Goal: Task Accomplishment & Management: Manage account settings

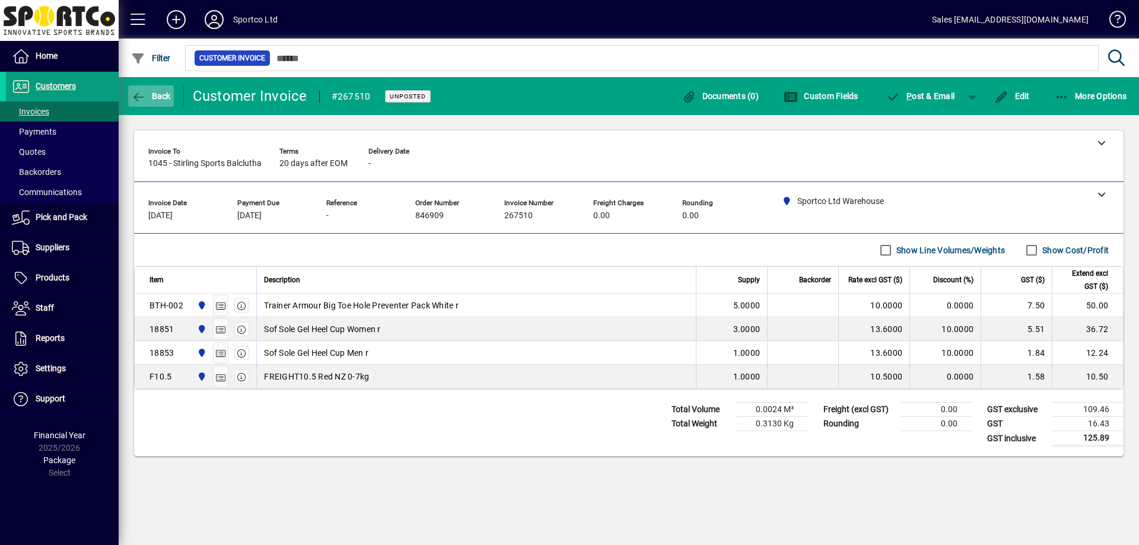
click at [139, 96] on icon "button" at bounding box center [138, 97] width 15 height 12
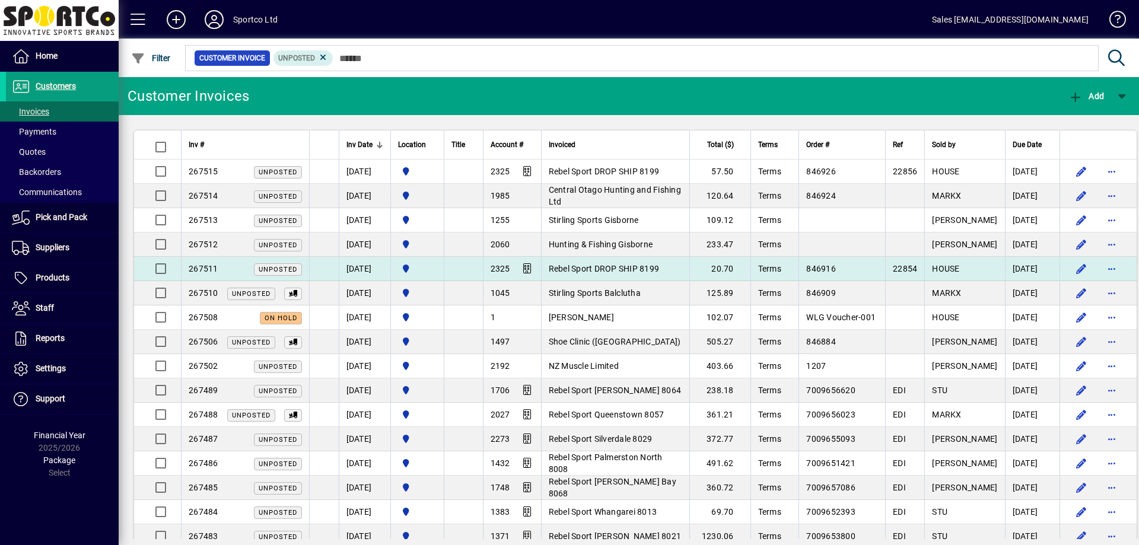
click at [630, 271] on span "Rebel Sport DROP SHIP 8199" at bounding box center [604, 268] width 111 height 9
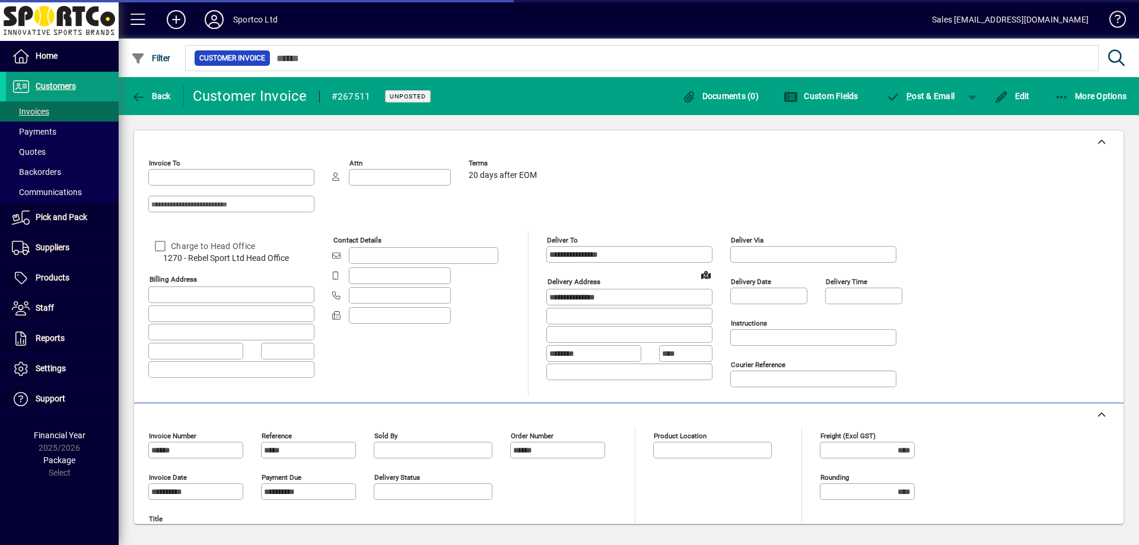
type input "**********"
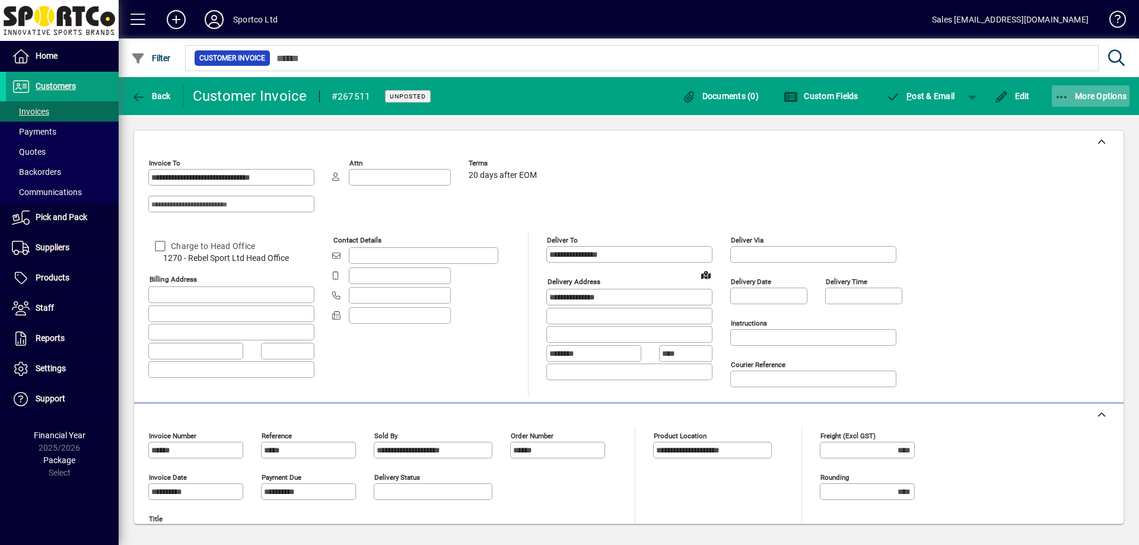
click at [1081, 100] on span "More Options" at bounding box center [1091, 95] width 72 height 9
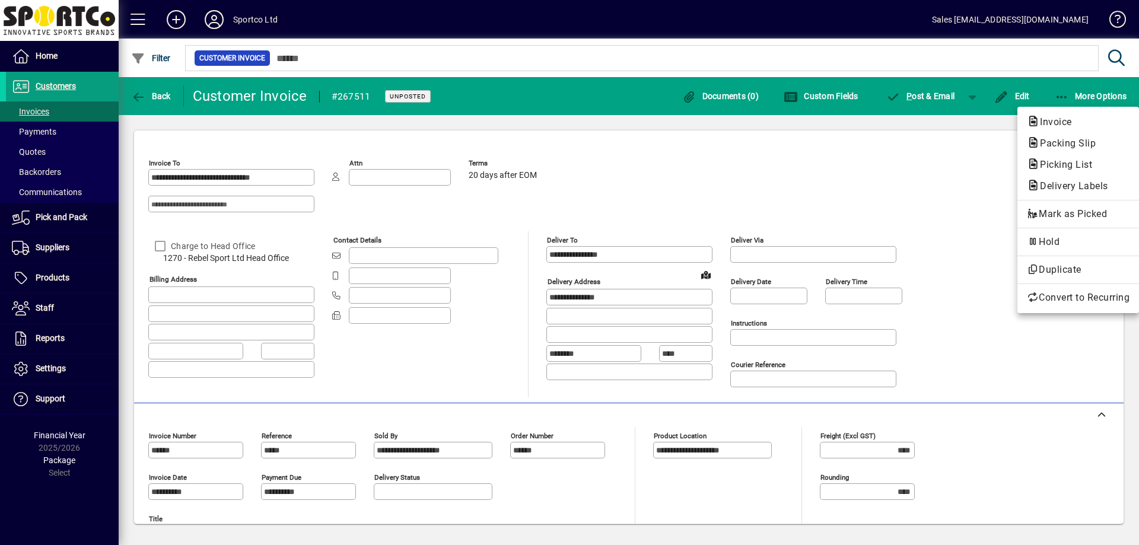
click at [1069, 142] on span "Packing Slip" at bounding box center [1064, 143] width 75 height 11
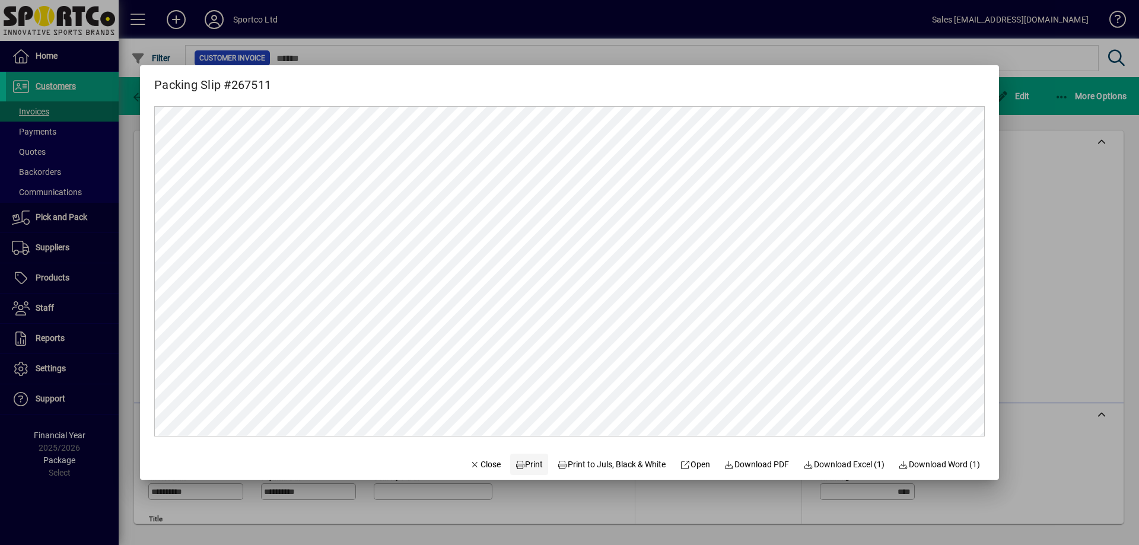
click at [522, 470] on span "Print" at bounding box center [529, 465] width 28 height 12
drag, startPoint x: 474, startPoint y: 466, endPoint x: 471, endPoint y: 444, distance: 21.6
click at [474, 465] on span "Close" at bounding box center [485, 465] width 31 height 12
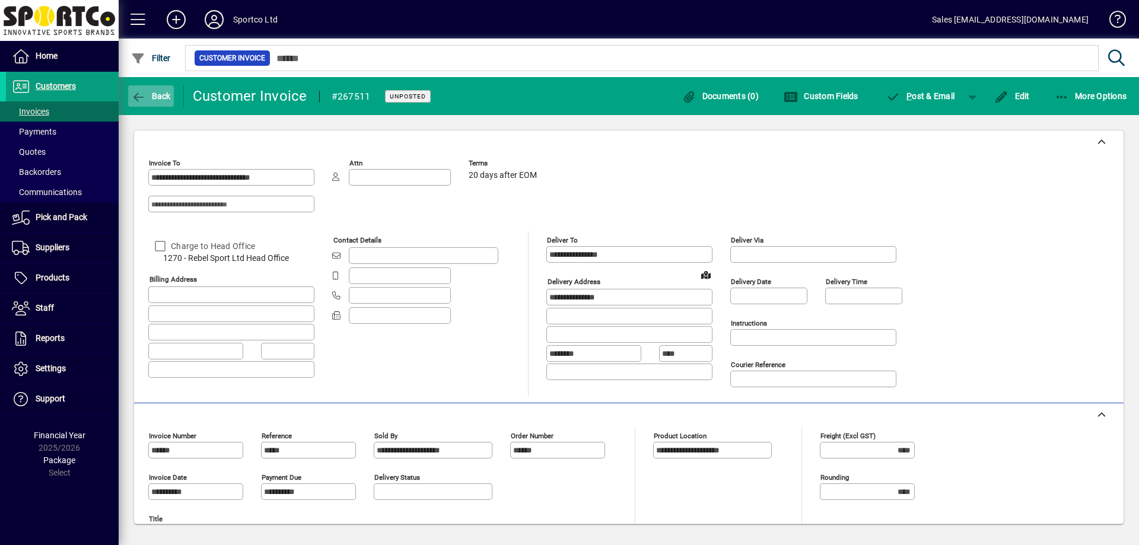
click at [164, 96] on span "Back" at bounding box center [151, 95] width 40 height 9
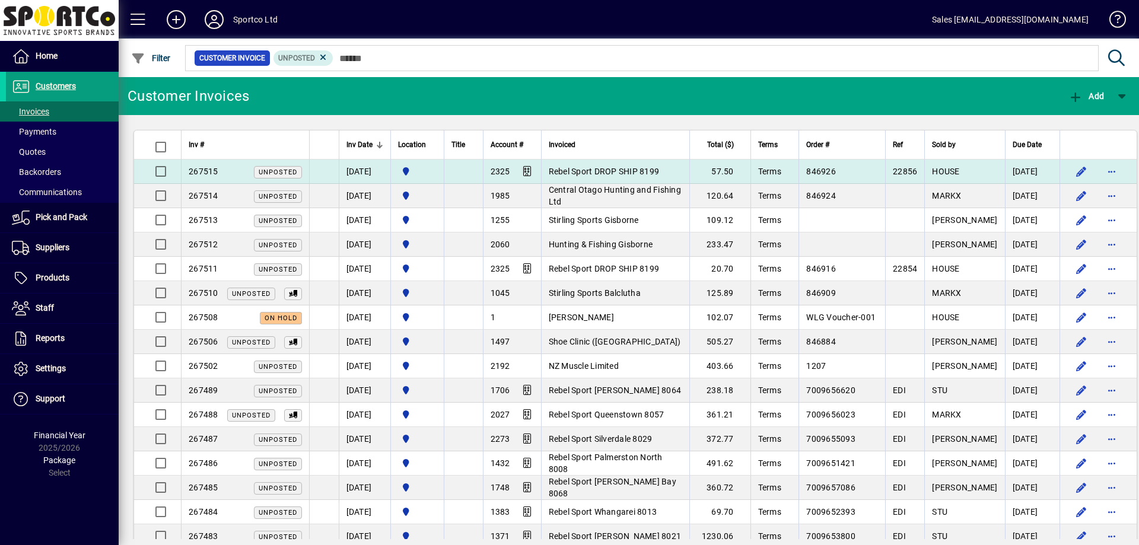
click at [640, 173] on span "Rebel Sport DROP SHIP 8199" at bounding box center [604, 171] width 111 height 9
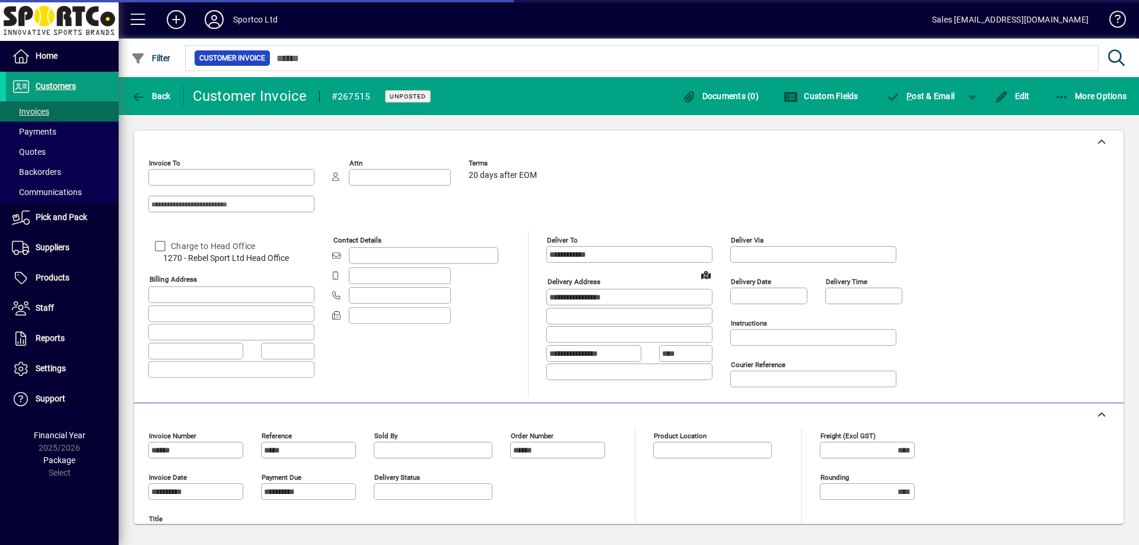
type input "**********"
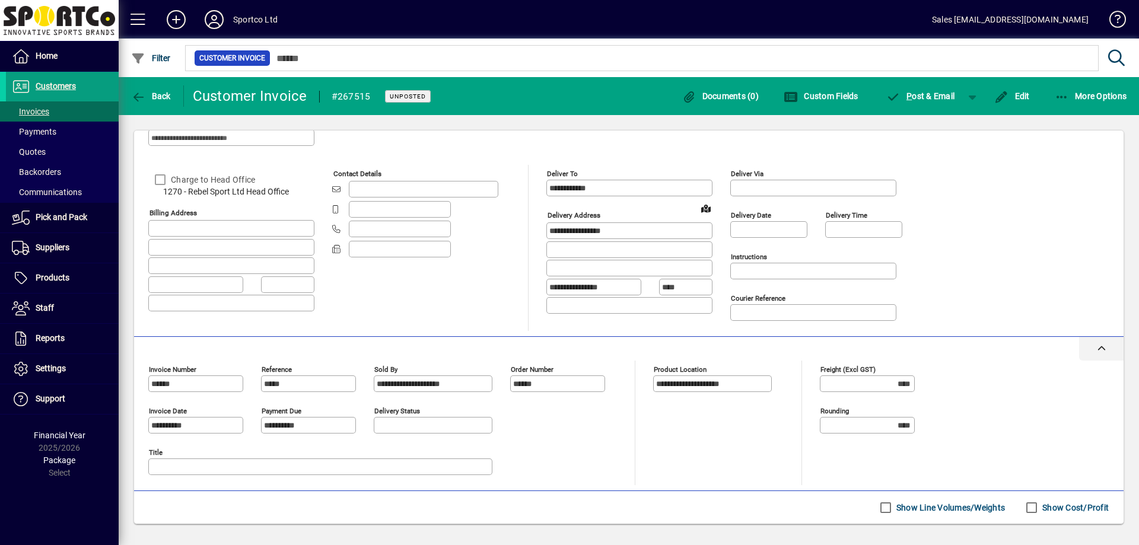
scroll to position [7, 0]
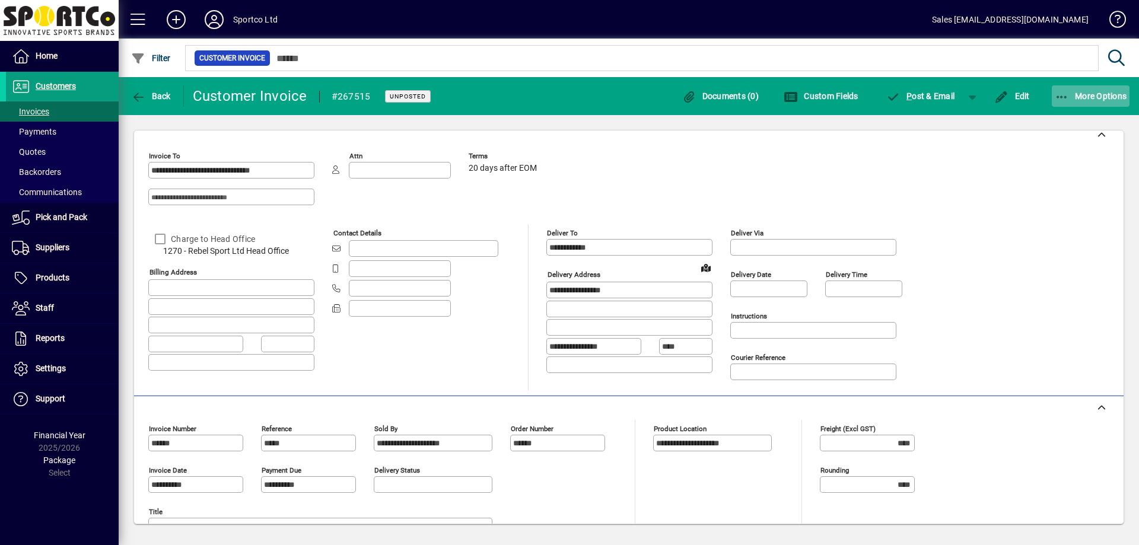
click at [1097, 103] on span "button" at bounding box center [1091, 96] width 78 height 28
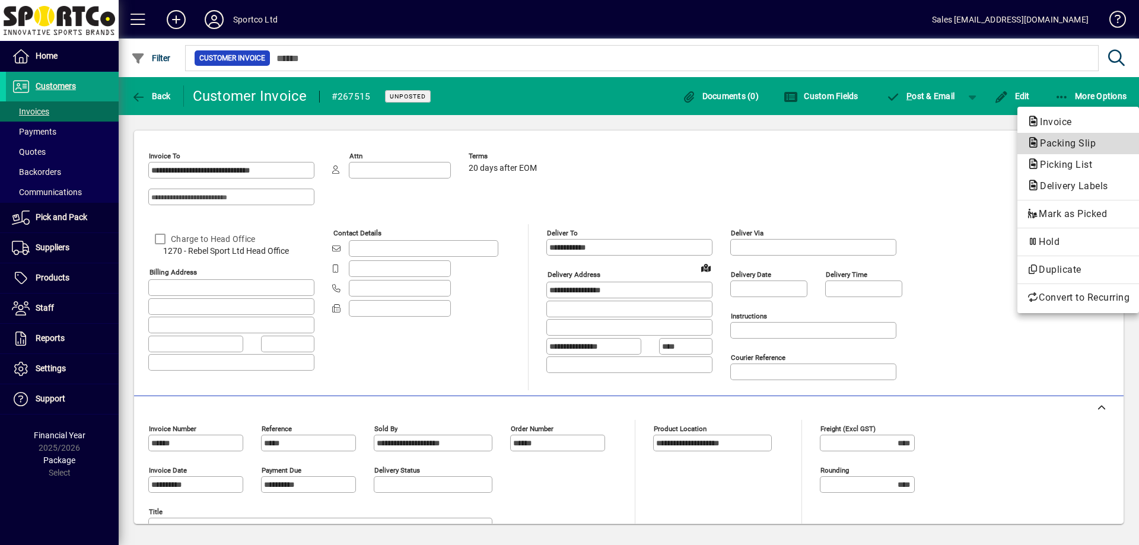
click at [1055, 146] on span "Packing Slip" at bounding box center [1064, 143] width 75 height 11
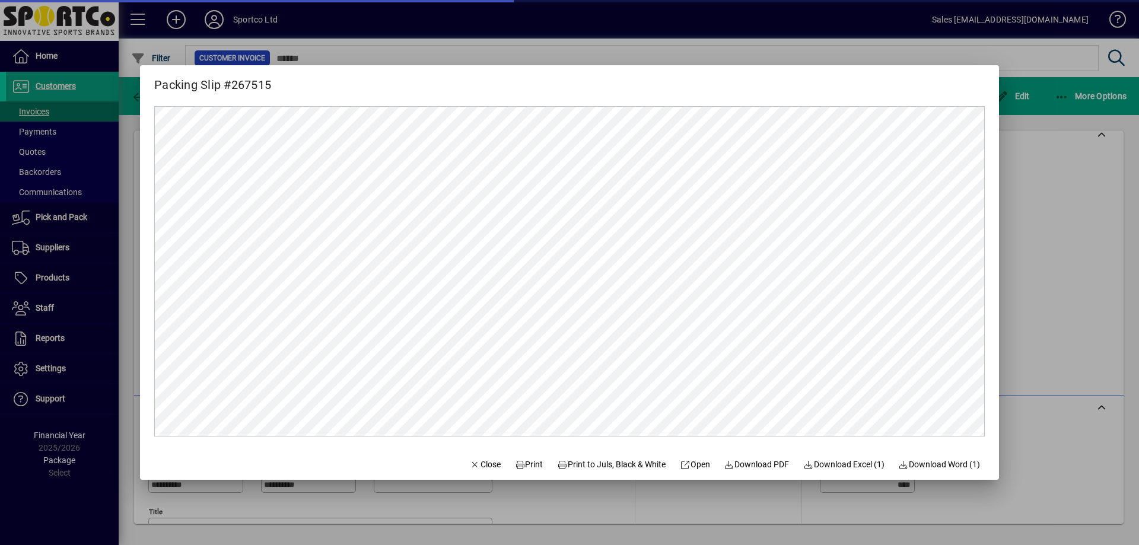
scroll to position [0, 0]
click at [522, 465] on span "Print" at bounding box center [529, 465] width 28 height 12
click at [476, 467] on span "Close" at bounding box center [485, 465] width 31 height 12
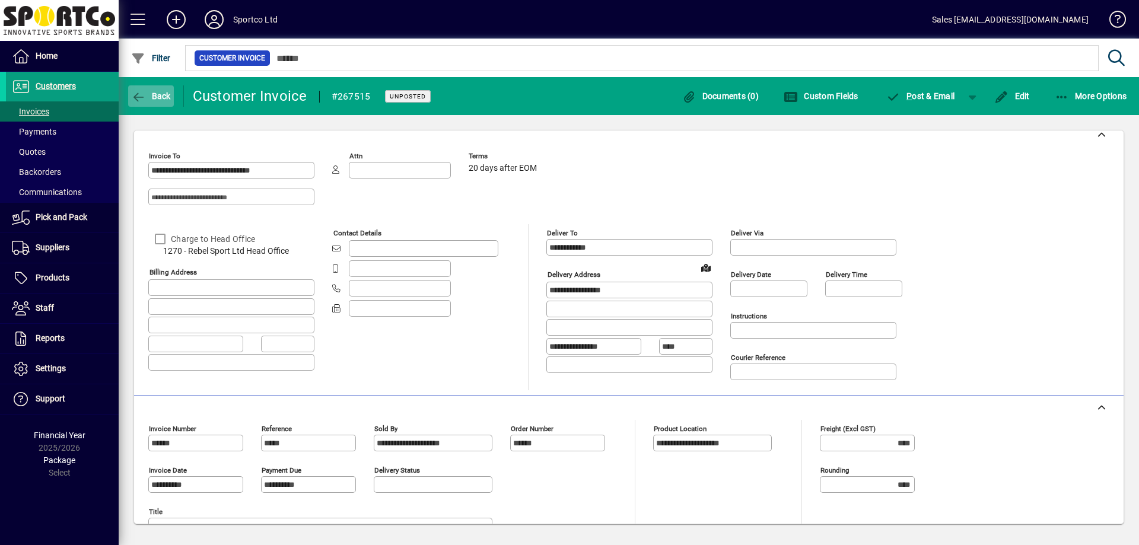
click at [152, 103] on span "button" at bounding box center [151, 96] width 46 height 28
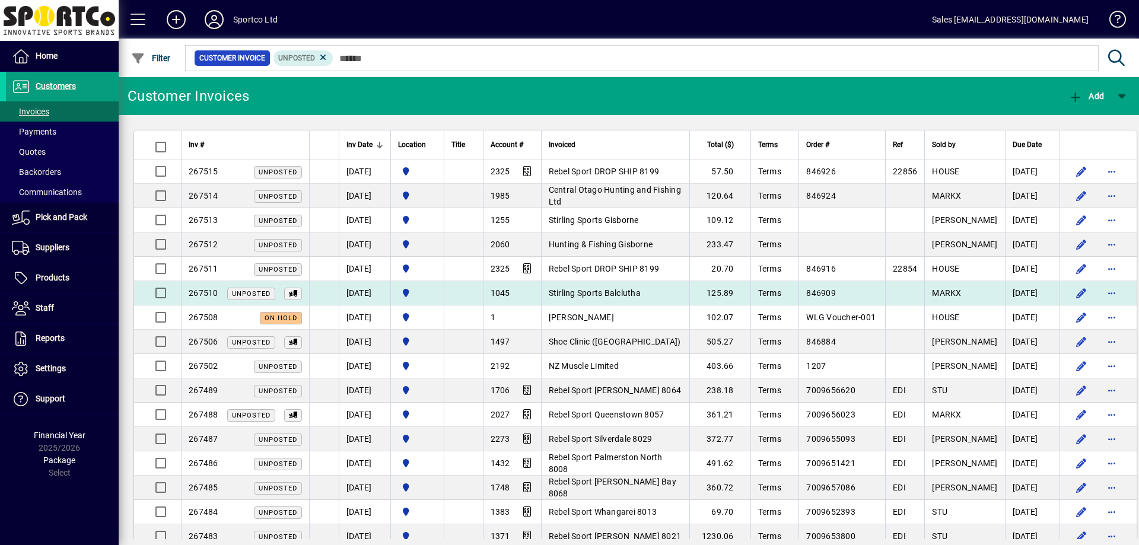
click at [603, 296] on span "Stirling Sports Balclutha" at bounding box center [595, 292] width 92 height 9
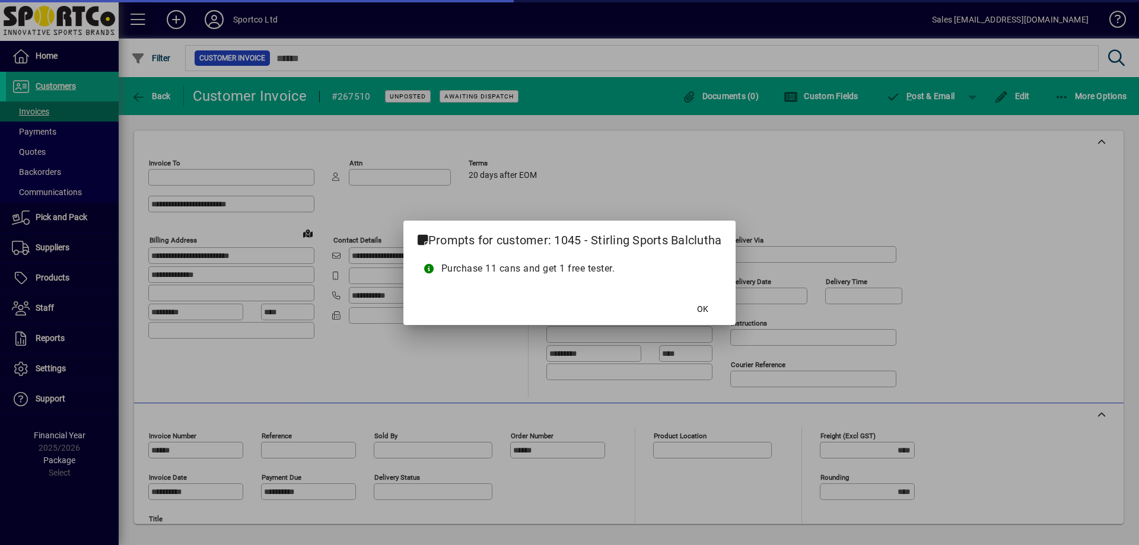
type input "**********"
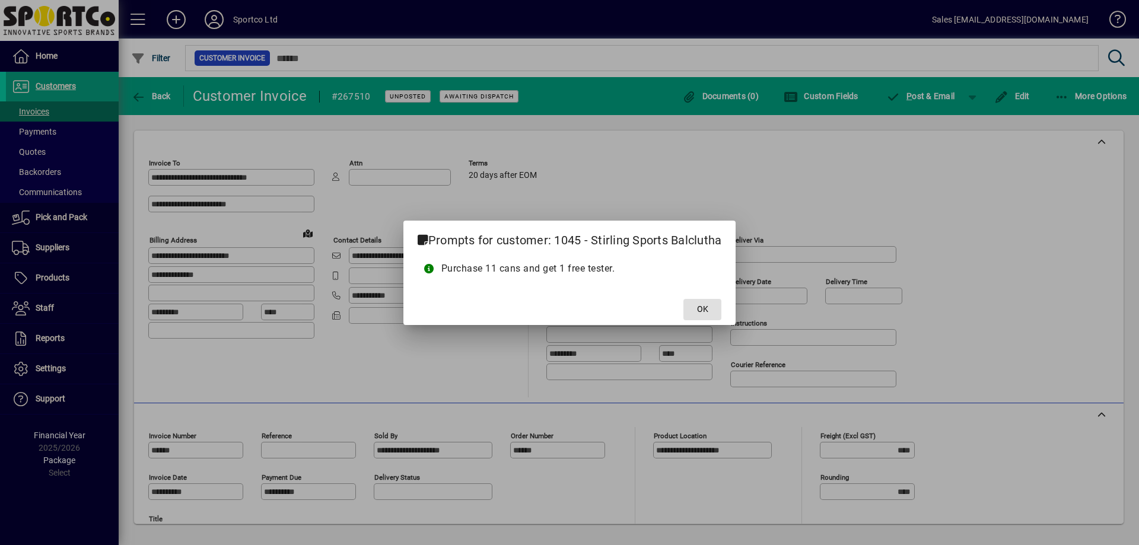
click at [708, 306] on span "OK" at bounding box center [702, 309] width 11 height 12
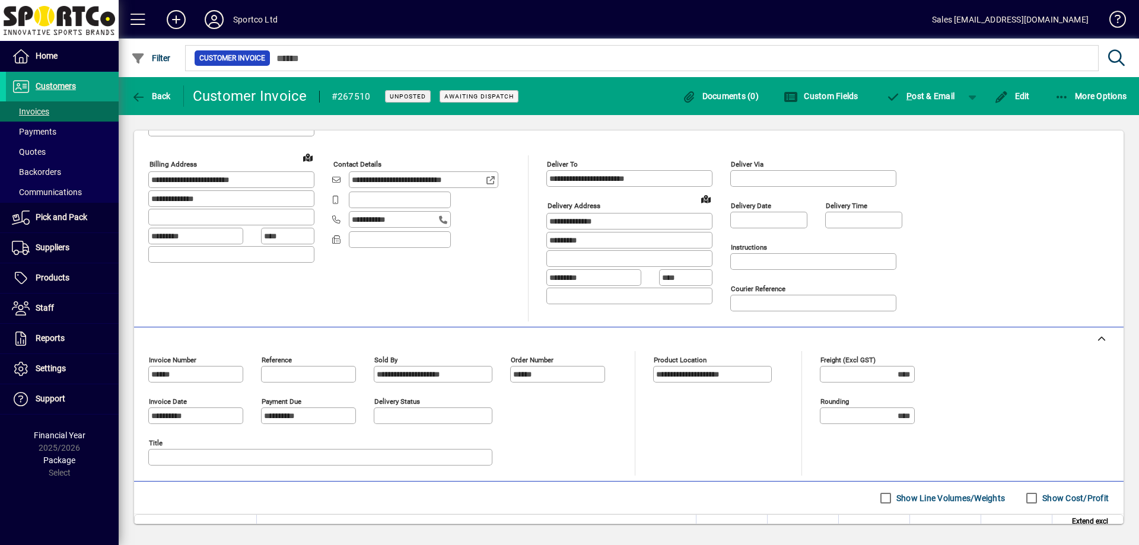
scroll to position [119, 0]
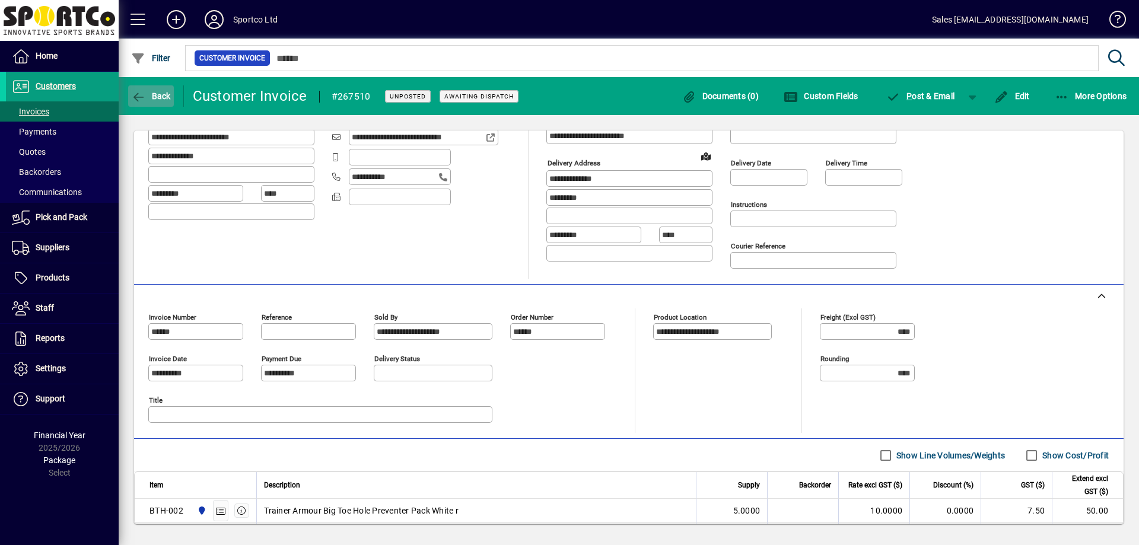
click at [160, 93] on span "Back" at bounding box center [151, 95] width 40 height 9
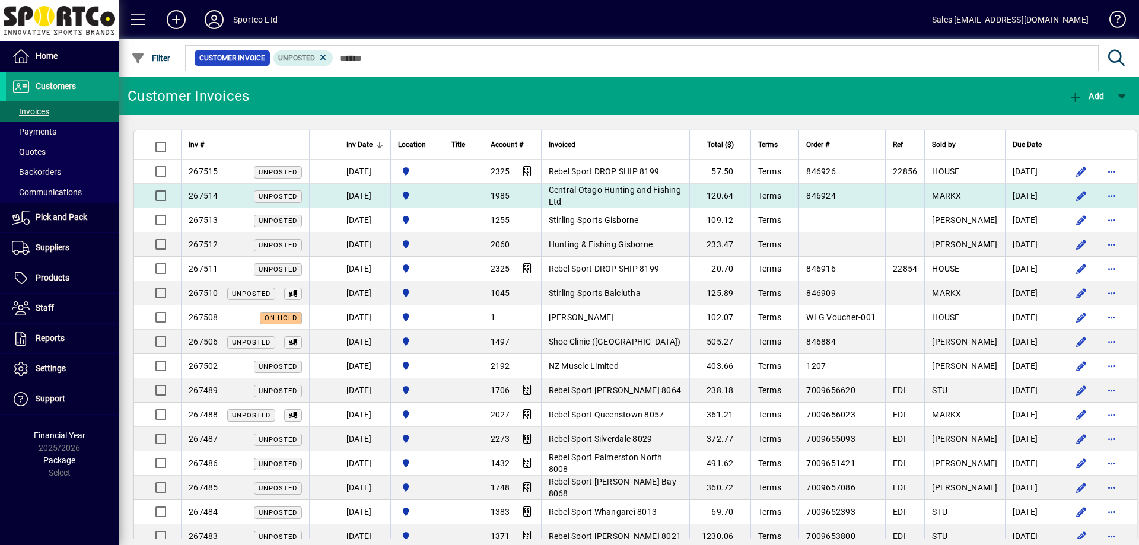
click at [608, 201] on td "Central Otago Hunting and Fishing Ltd" at bounding box center [615, 196] width 148 height 24
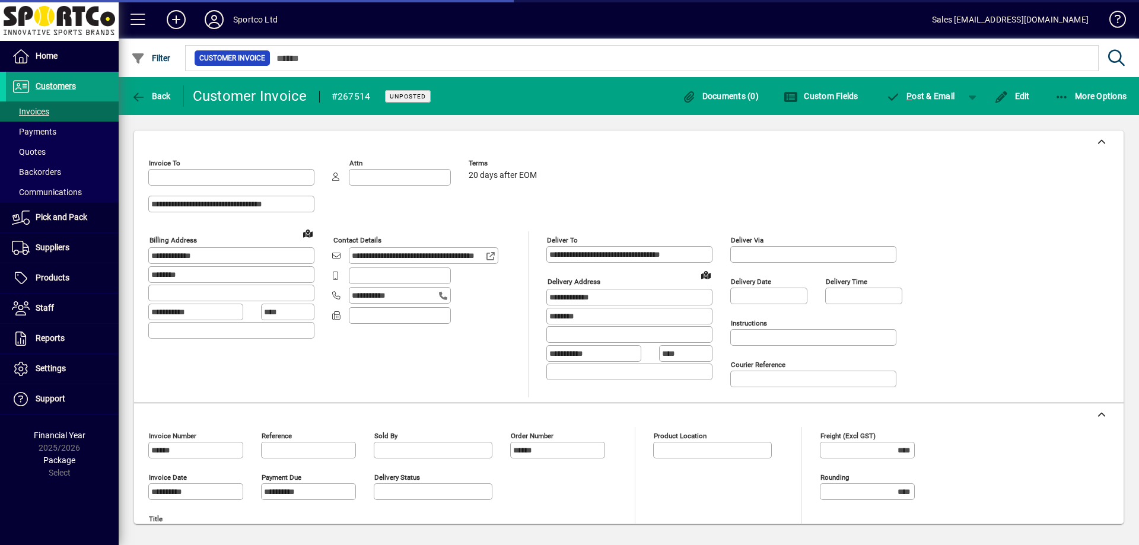
type input "**********"
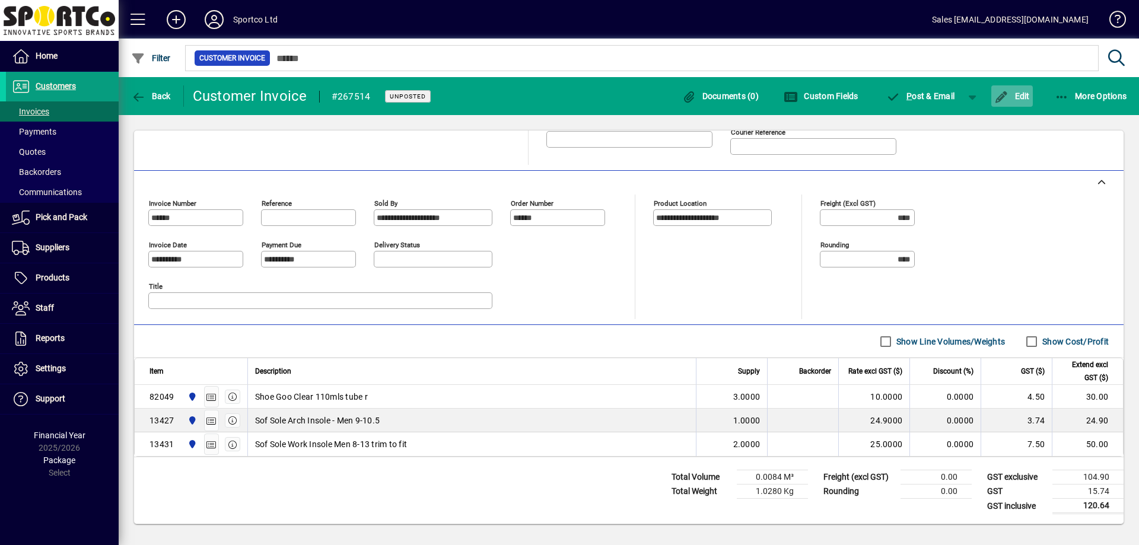
click at [1016, 99] on span "Edit" at bounding box center [1013, 95] width 36 height 9
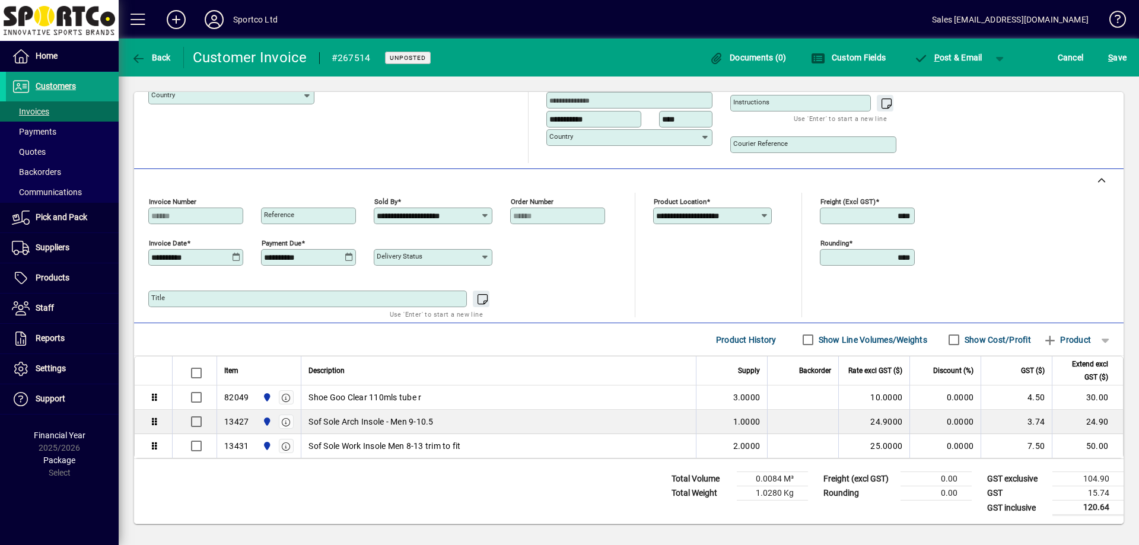
scroll to position [198, 0]
click at [1043, 339] on icon "button" at bounding box center [1050, 339] width 15 height 12
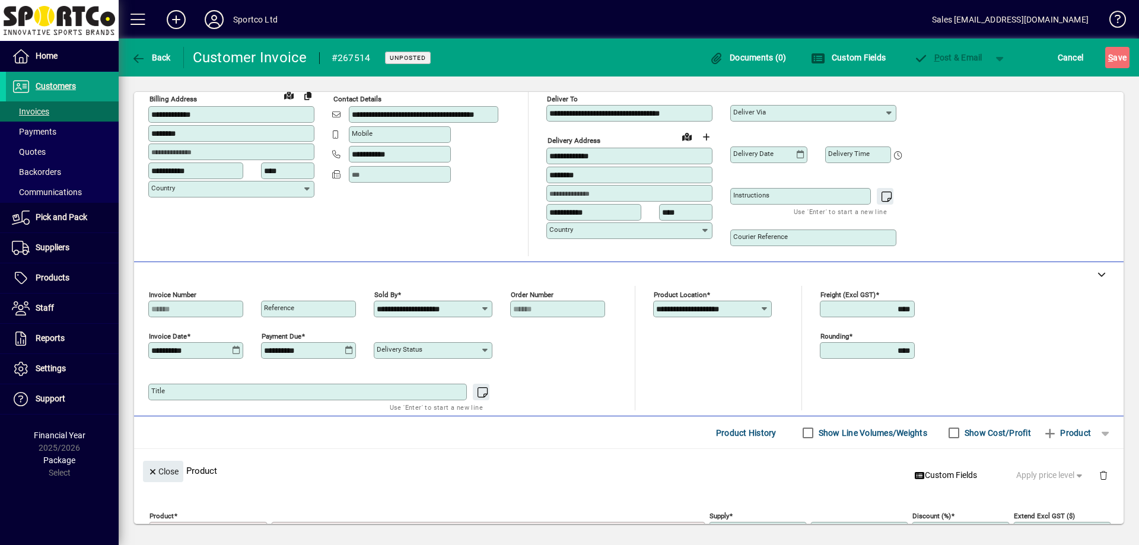
scroll to position [3, 0]
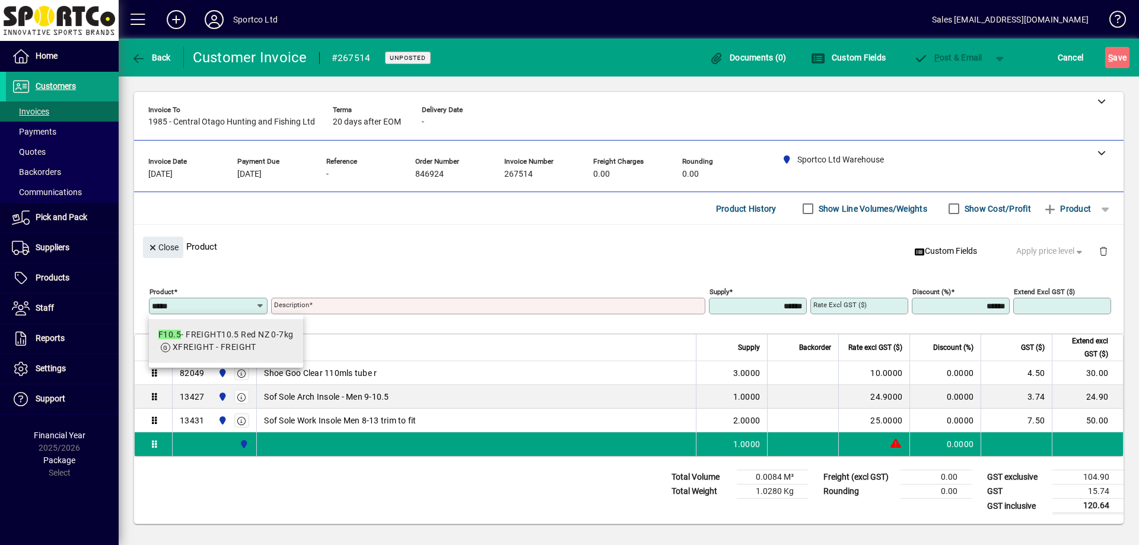
click at [263, 341] on div "F10.5 - FREIGHT10.5 Red NZ 0-7kg" at bounding box center [225, 335] width 135 height 12
type input "*****"
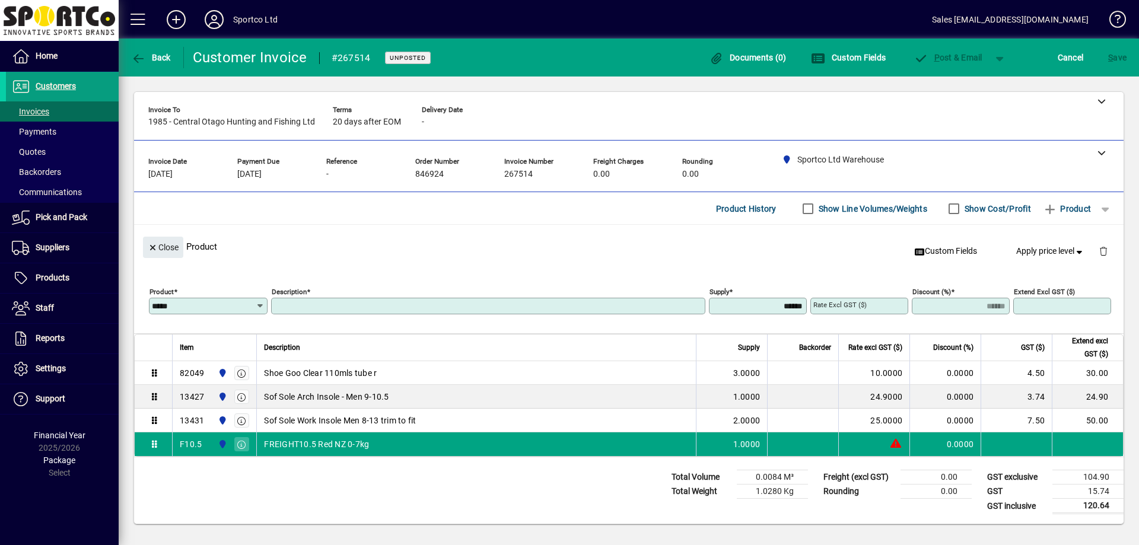
type input "**********"
type input "*******"
type input "*****"
click at [178, 249] on span "Close" at bounding box center [163, 248] width 31 height 20
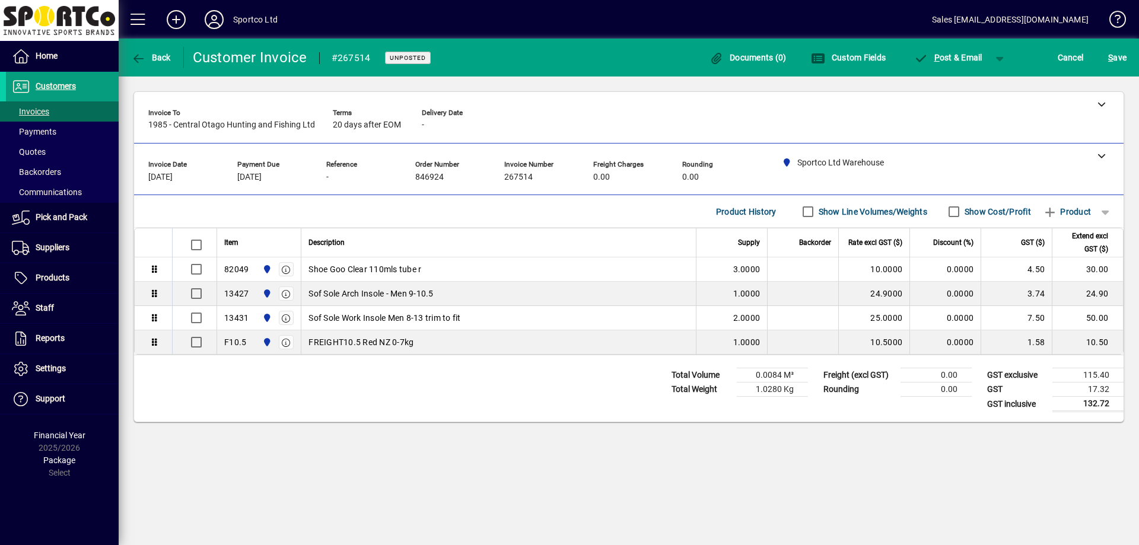
scroll to position [0, 0]
click at [1111, 62] on span "S" at bounding box center [1110, 57] width 5 height 9
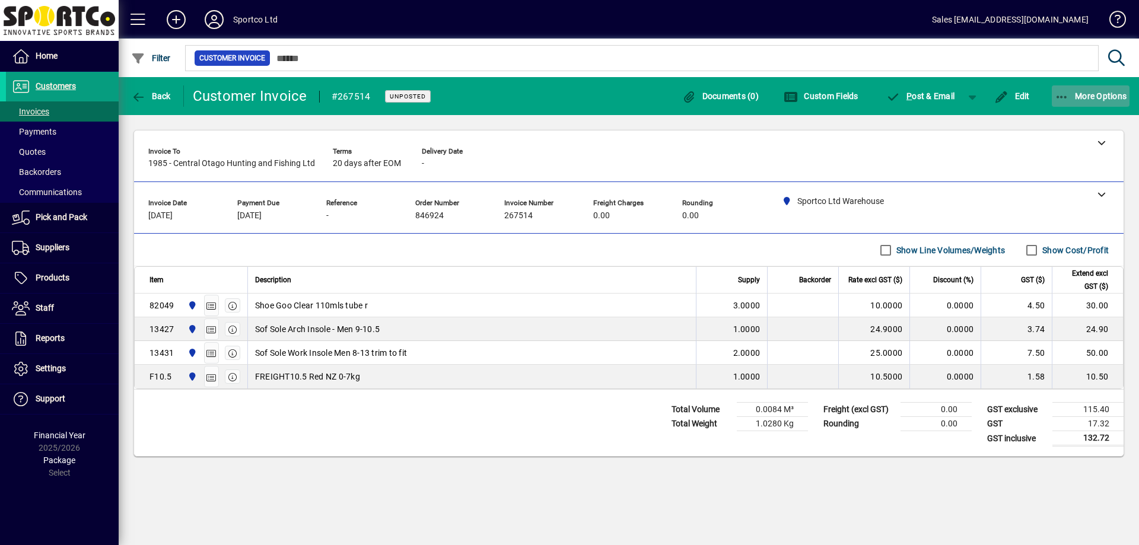
click at [1092, 105] on span "button" at bounding box center [1091, 96] width 78 height 28
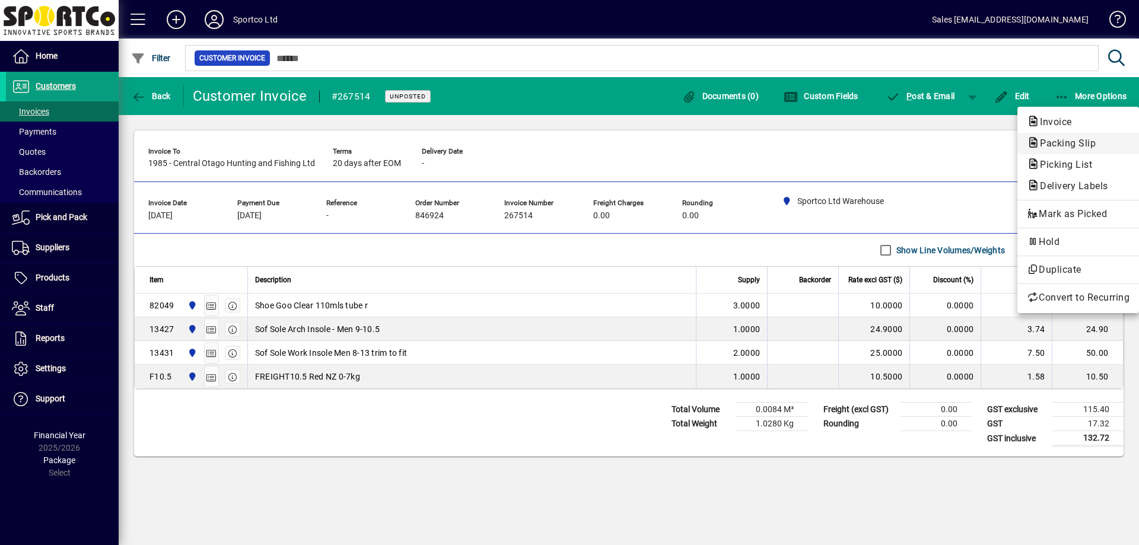
click at [1063, 148] on span "Packing Slip" at bounding box center [1064, 143] width 75 height 11
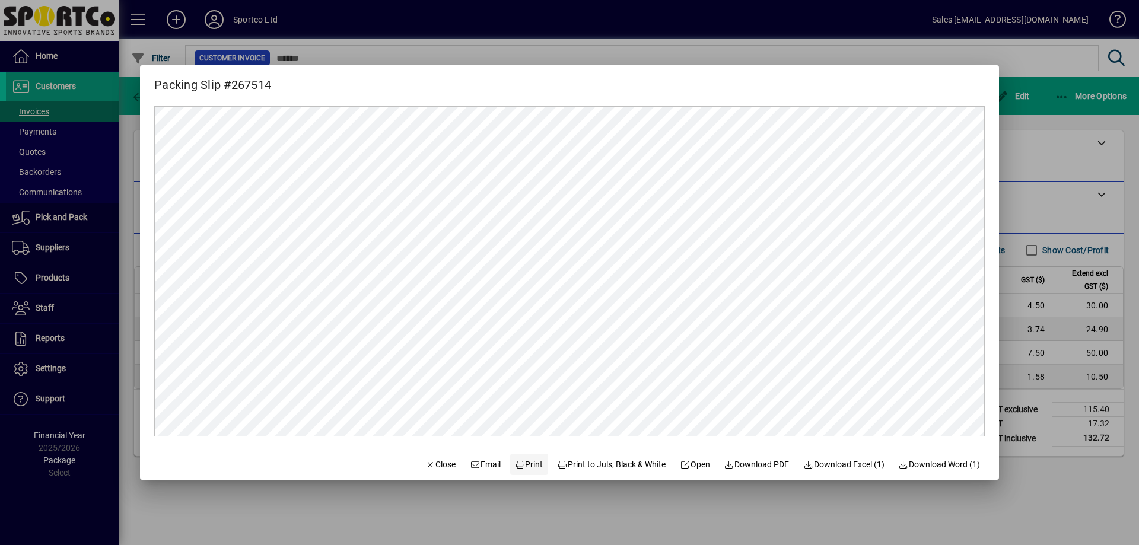
click at [520, 468] on span "Print" at bounding box center [529, 465] width 28 height 12
drag, startPoint x: 421, startPoint y: 465, endPoint x: 403, endPoint y: 433, distance: 36.7
click at [425, 463] on span "Close" at bounding box center [440, 465] width 31 height 12
